Goal: Information Seeking & Learning: Find specific fact

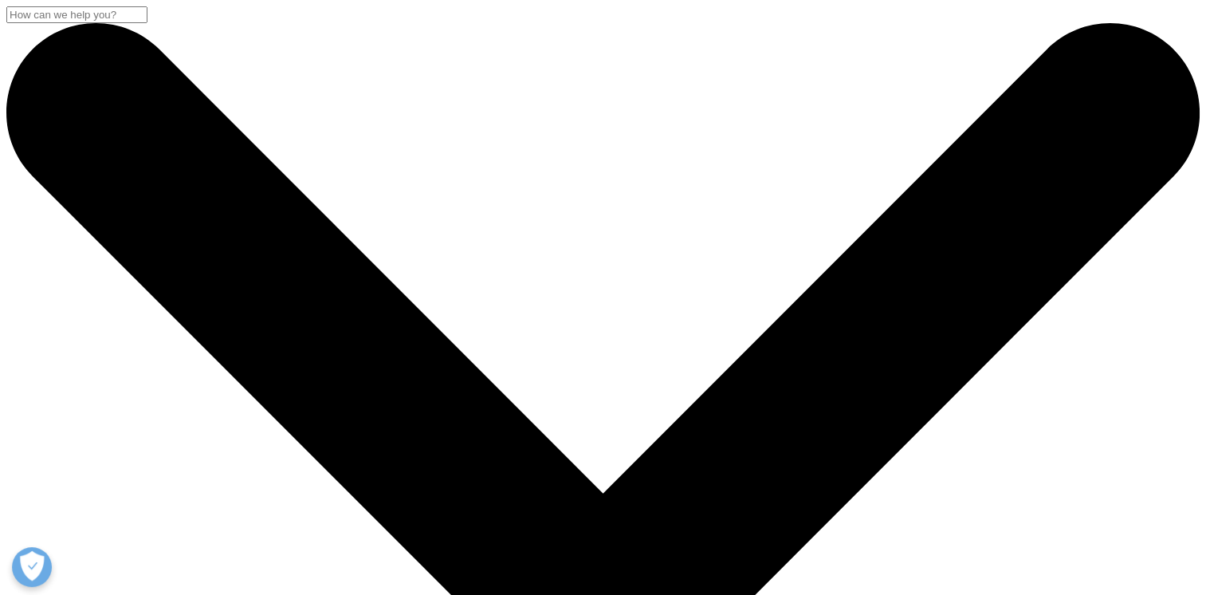
click at [147, 23] on input "Search" at bounding box center [76, 14] width 141 height 17
paste input "IQVIA Institute"
type input "IQVIA Institute"
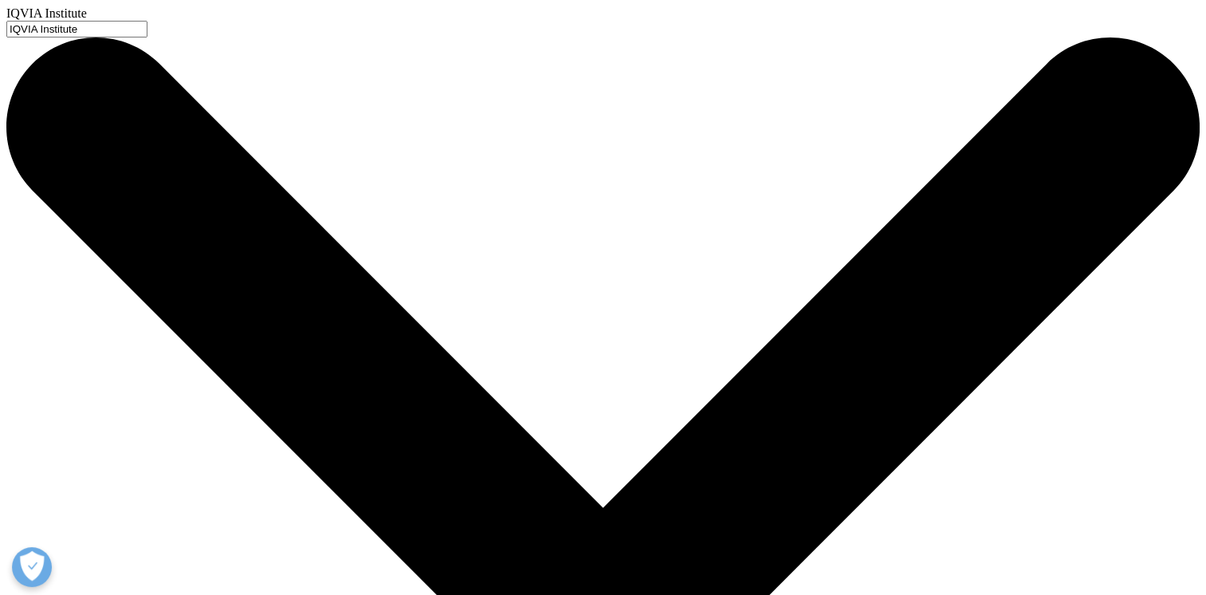
drag, startPoint x: 523, startPoint y: 129, endPoint x: 163, endPoint y: 95, distance: 361.9
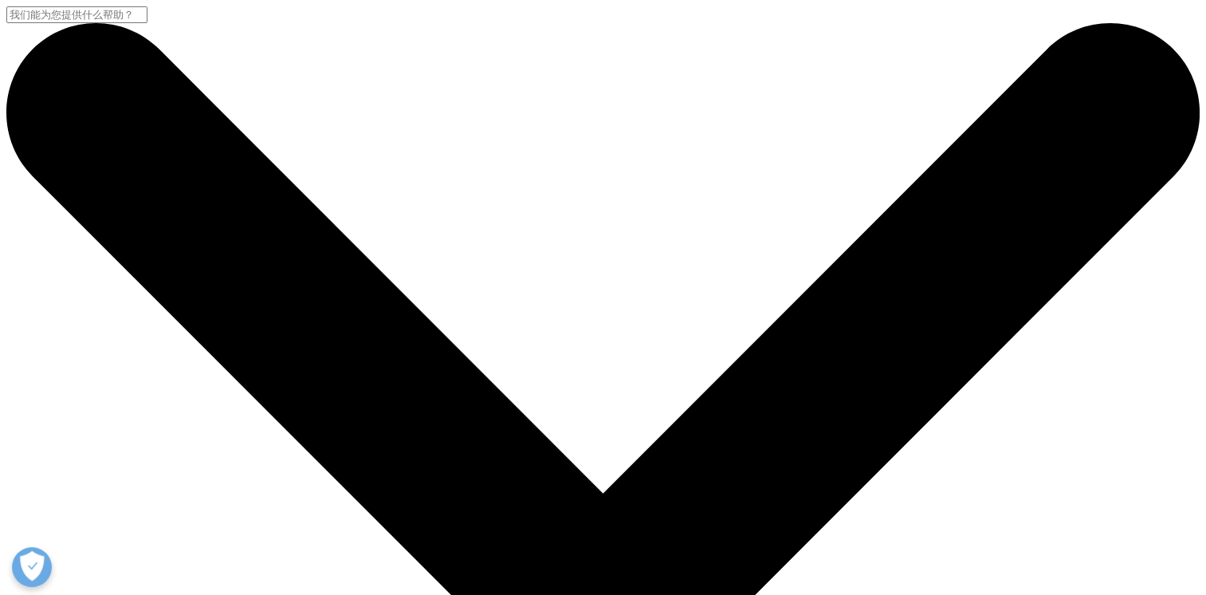
click at [147, 23] on input "搜索" at bounding box center [76, 14] width 141 height 17
paste input "Pharmaceutical sales"
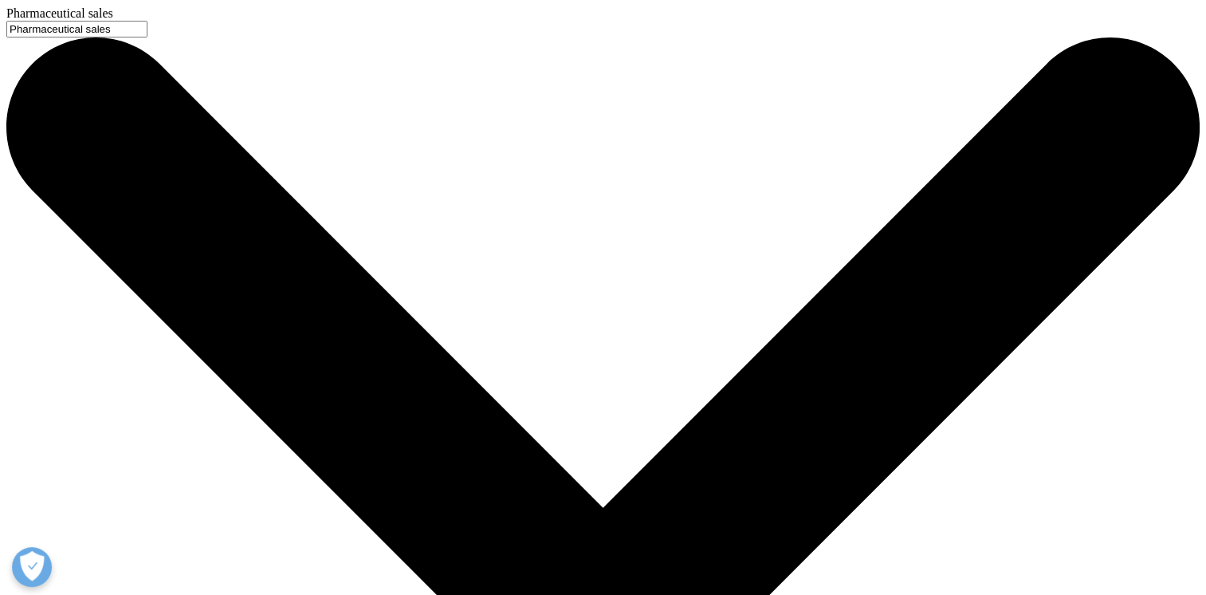
type input "Pharmaceutical sales"
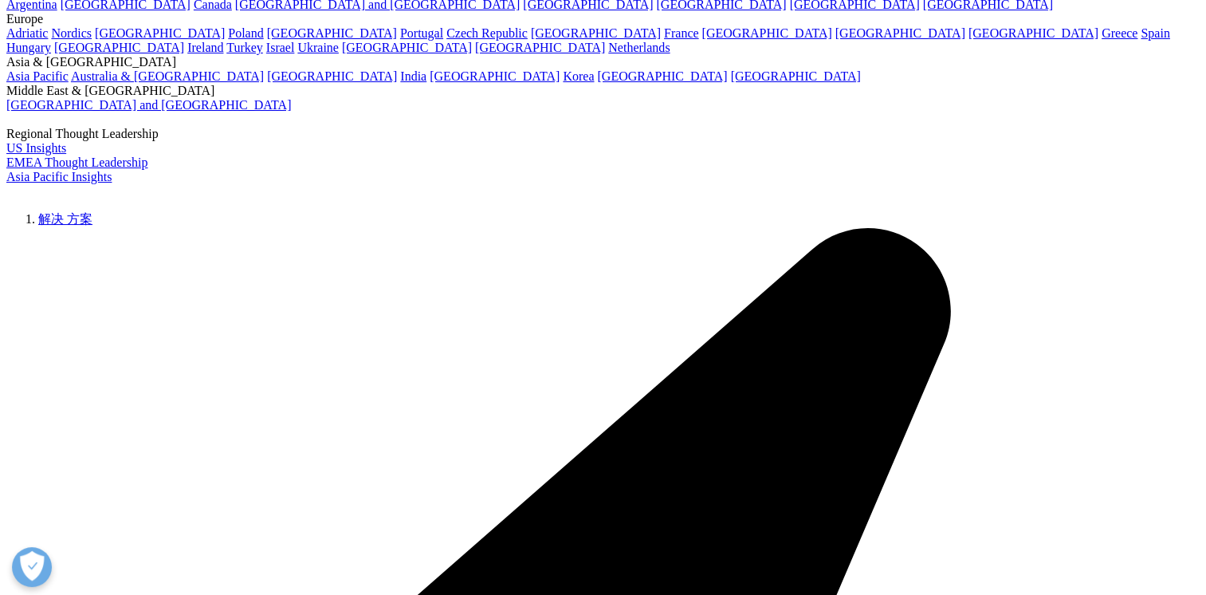
scroll to position [183, 0]
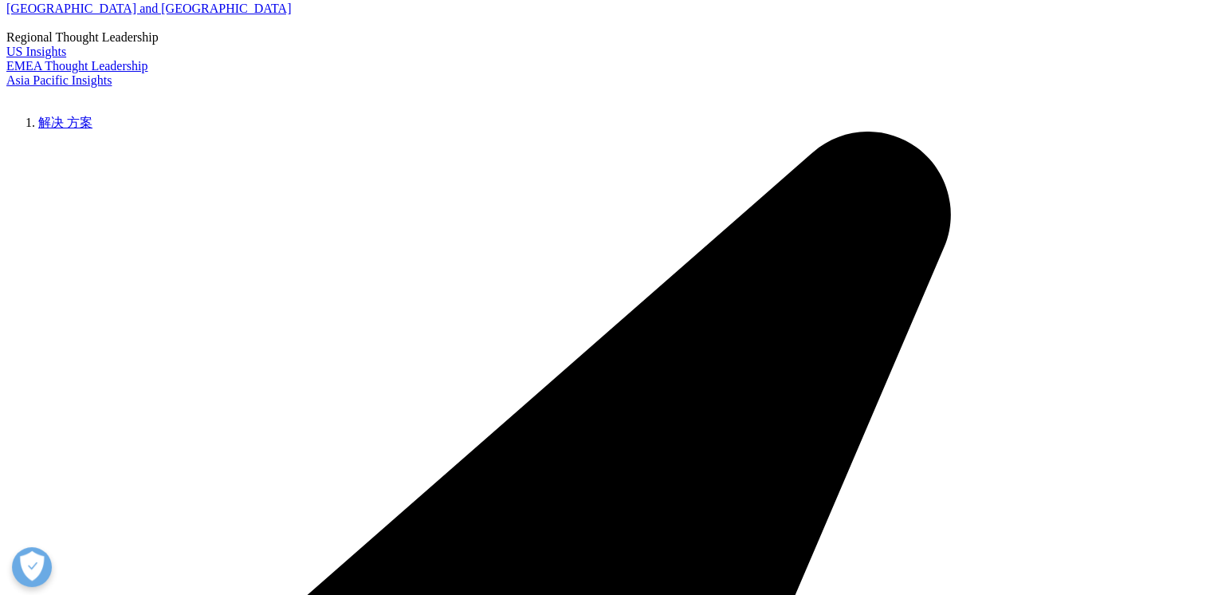
type input "pharmaceutical market statistics - sales data"
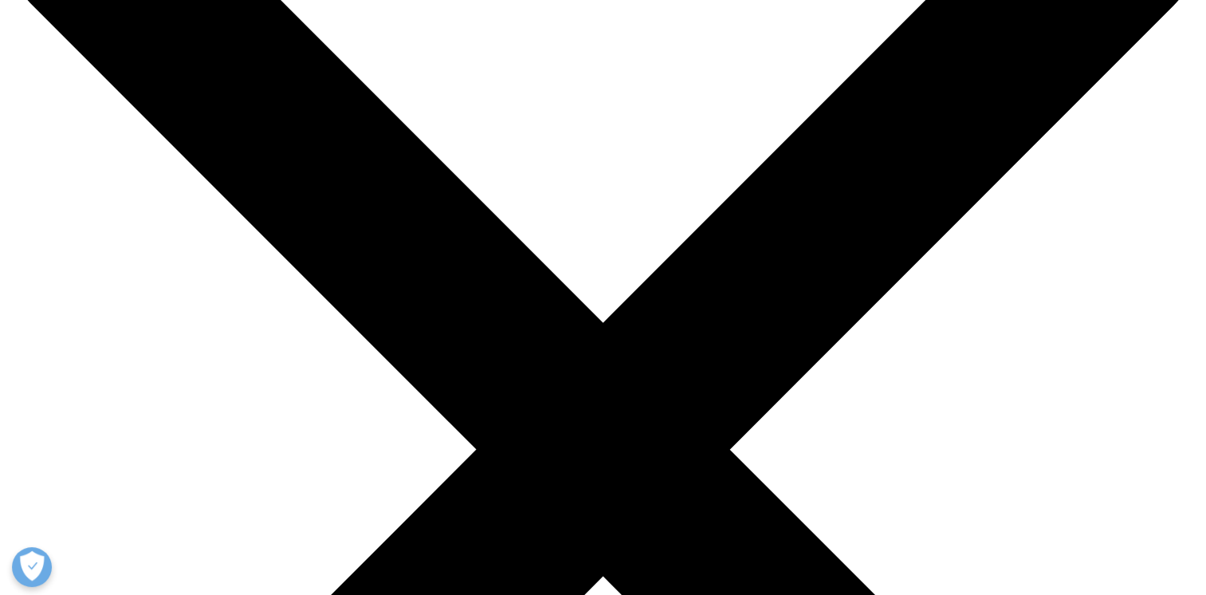
scroll to position [159, 0]
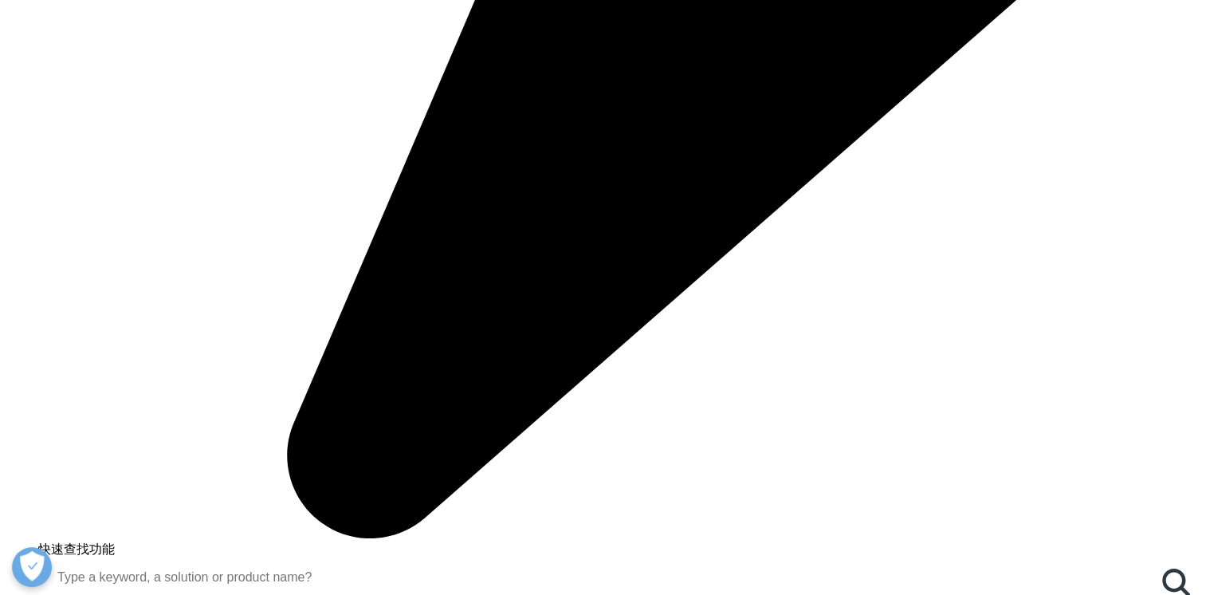
scroll to position [1594, 0]
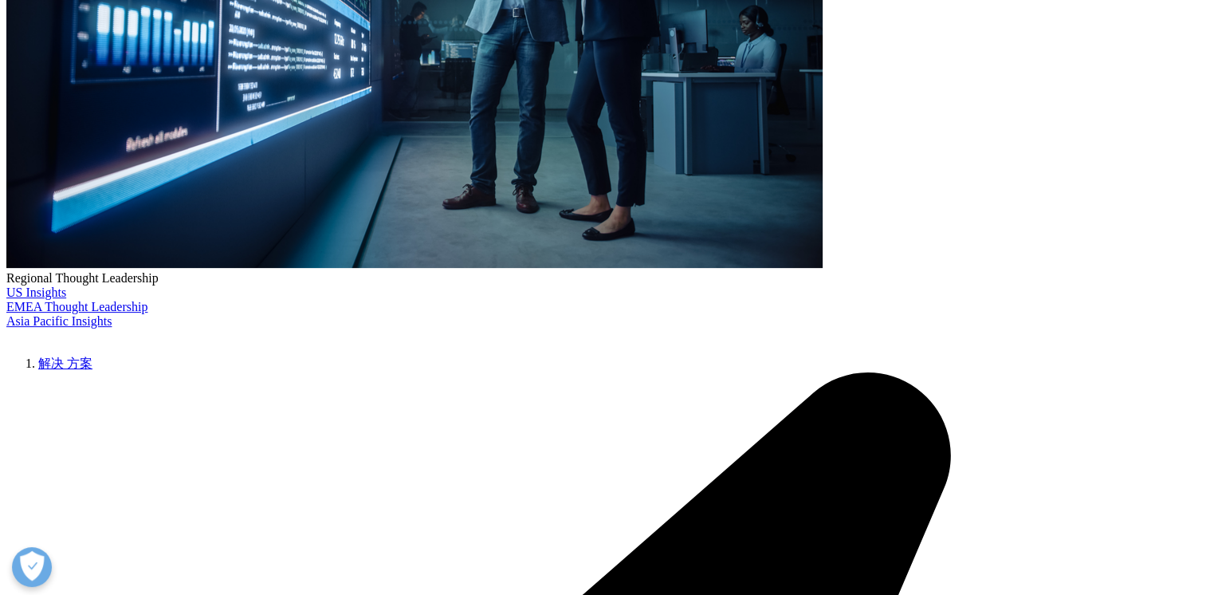
scroll to position [239, 0]
